Goal: Task Accomplishment & Management: Use online tool/utility

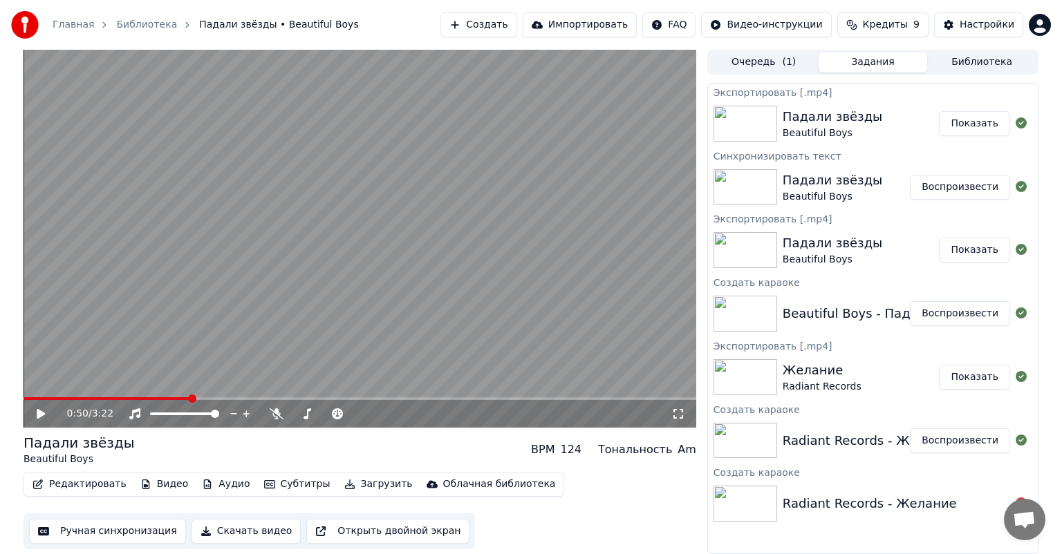
click at [182, 397] on video at bounding box center [359, 239] width 672 height 378
click at [185, 397] on span at bounding box center [117, 398] width 189 height 3
click at [39, 413] on icon at bounding box center [40, 414] width 7 height 8
click at [59, 481] on button "Редактировать" at bounding box center [79, 484] width 105 height 19
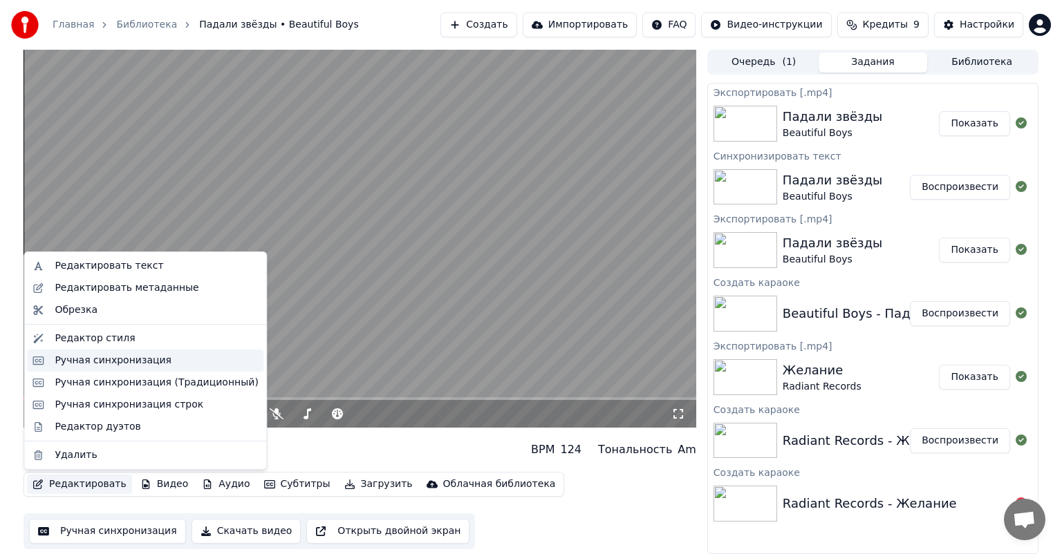
click at [64, 361] on div "Ручная синхронизация" at bounding box center [113, 361] width 117 height 14
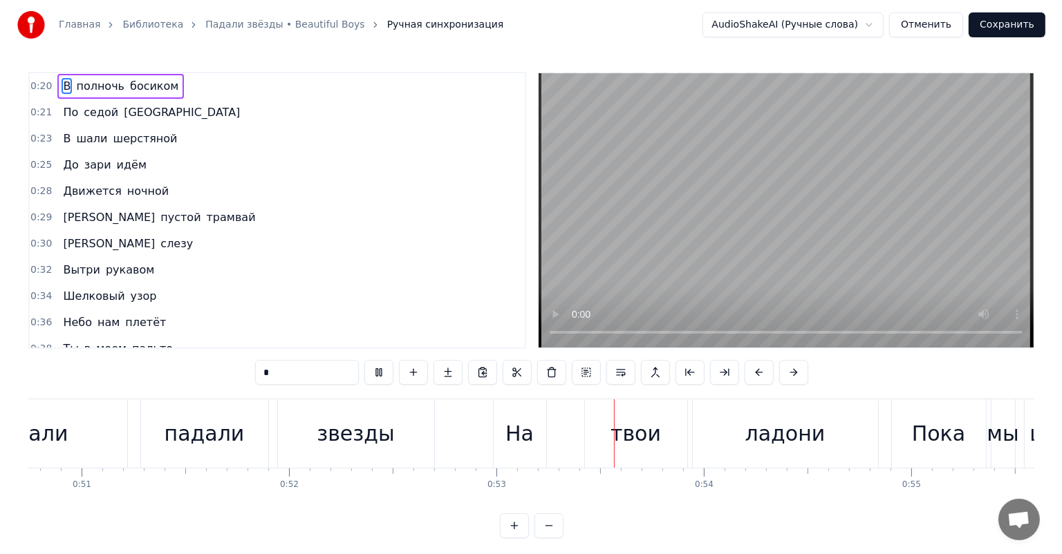
scroll to position [0, 11012]
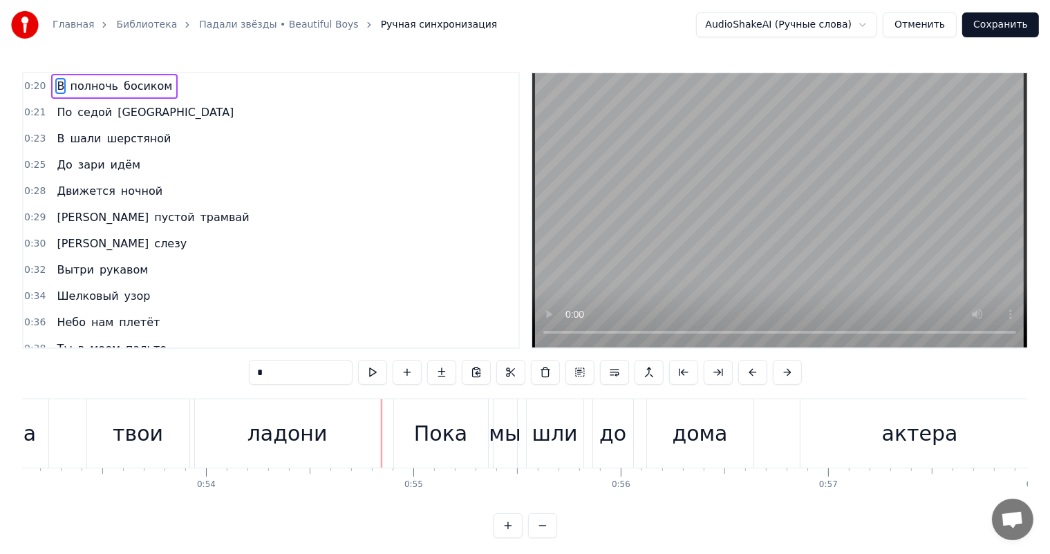
click at [945, 26] on button "Отменить" at bounding box center [920, 24] width 74 height 25
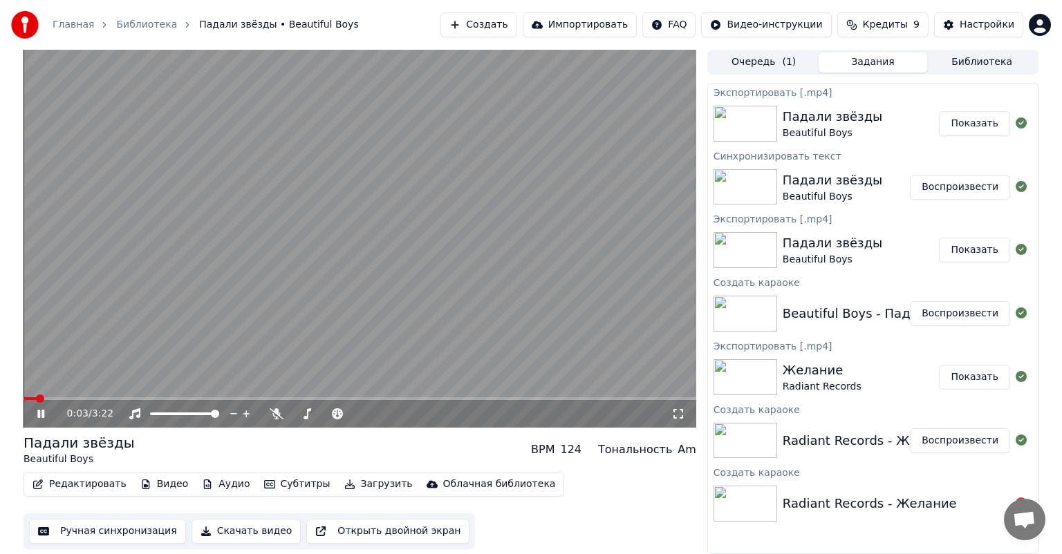
click at [312, 216] on video at bounding box center [359, 239] width 672 height 378
click at [979, 121] on button "Показать" at bounding box center [974, 123] width 71 height 25
